Goal: Transaction & Acquisition: Purchase product/service

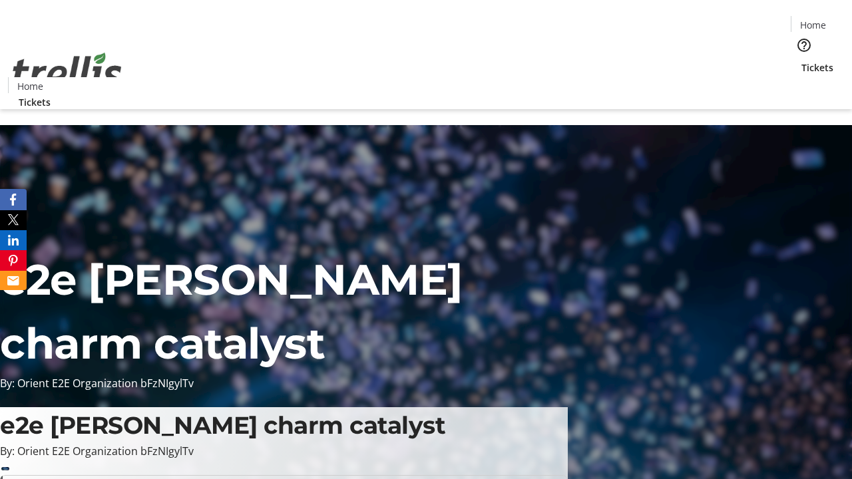
click at [802, 61] on span "Tickets" at bounding box center [818, 68] width 32 height 14
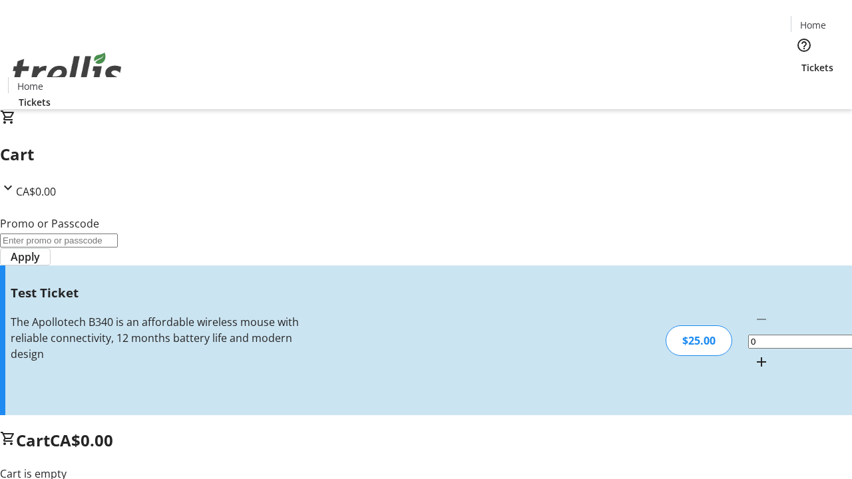
click at [754, 354] on mat-icon "Increment by one" at bounding box center [762, 362] width 16 height 16
type input "1"
